Goal: Purchase product/service

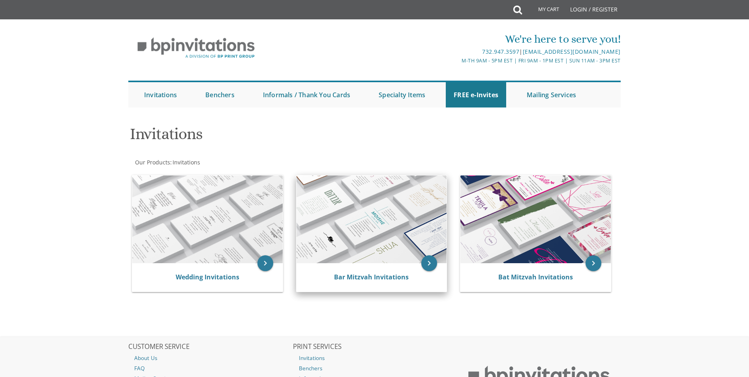
click at [380, 225] on img at bounding box center [371, 219] width 150 height 88
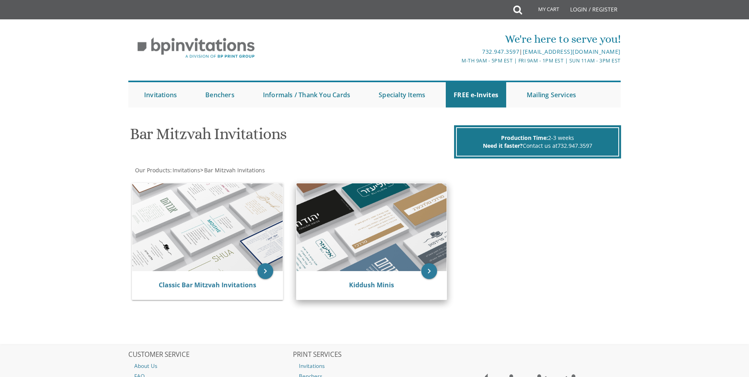
click at [367, 226] on img at bounding box center [371, 227] width 150 height 88
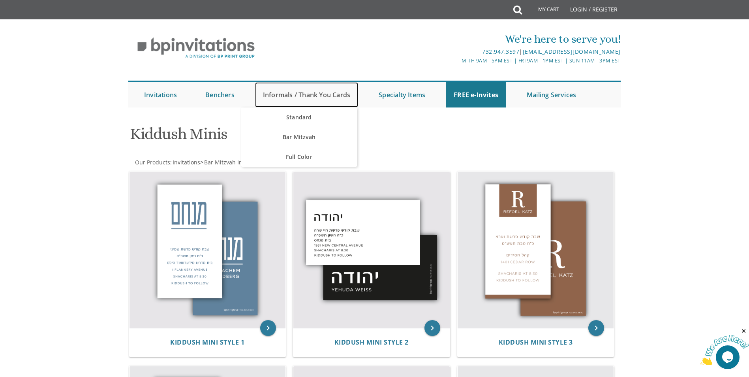
click at [277, 96] on link "Informals / Thank You Cards" at bounding box center [306, 94] width 103 height 25
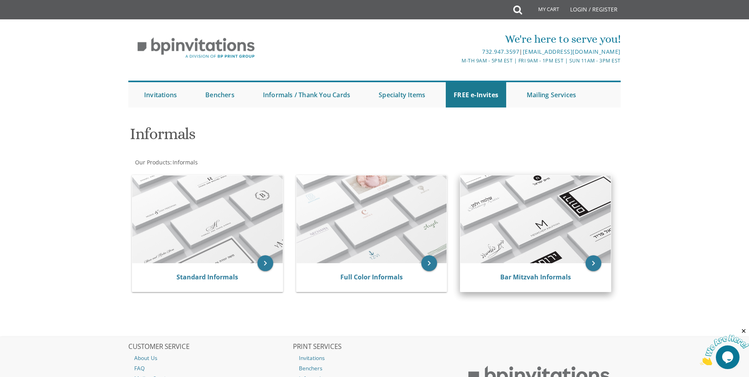
click at [505, 217] on img at bounding box center [535, 219] width 150 height 88
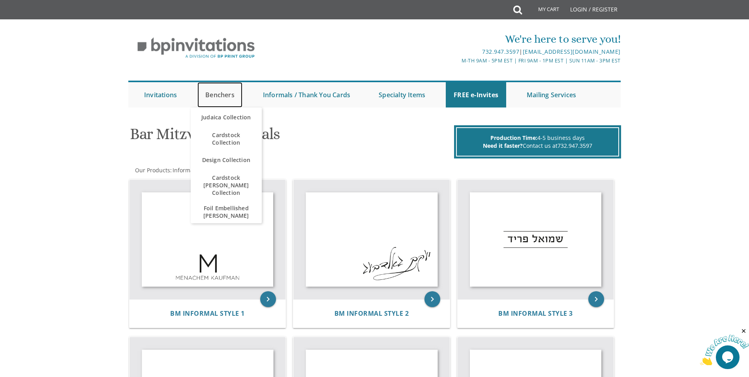
click at [216, 95] on link "Benchers" at bounding box center [219, 94] width 45 height 25
click at [230, 205] on span "Foil Embellished [PERSON_NAME]" at bounding box center [226, 211] width 55 height 23
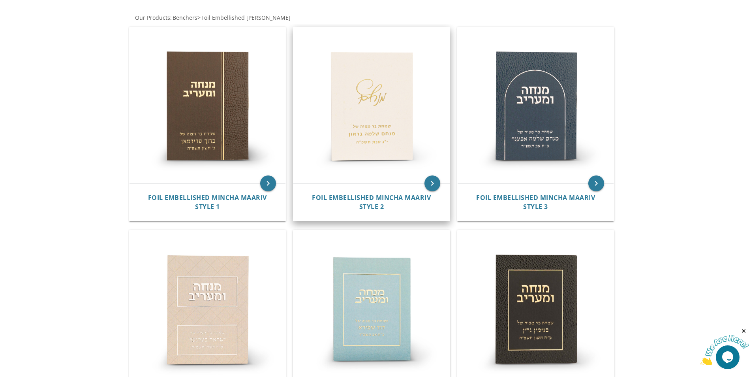
scroll to position [237, 0]
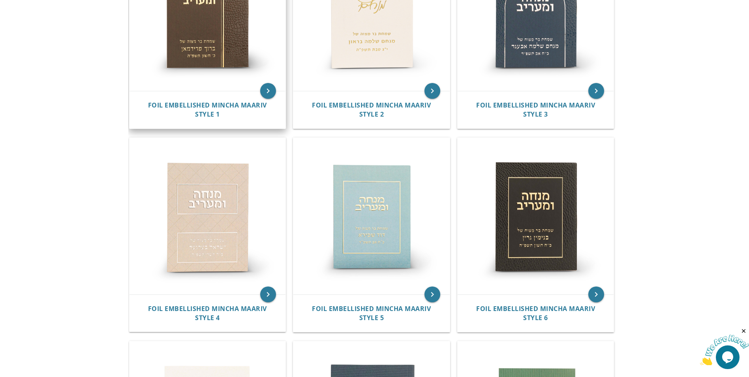
click at [202, 56] on img at bounding box center [207, 13] width 156 height 156
